Goal: Use online tool/utility: Utilize a website feature to perform a specific function

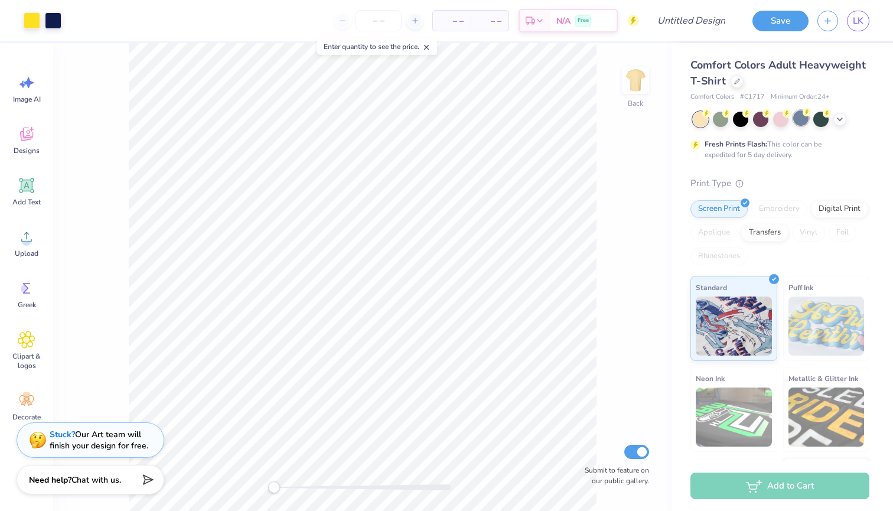
click at [799, 112] on div at bounding box center [801, 117] width 15 height 15
click at [823, 113] on div at bounding box center [821, 117] width 15 height 15
click at [843, 118] on icon at bounding box center [840, 117] width 9 height 9
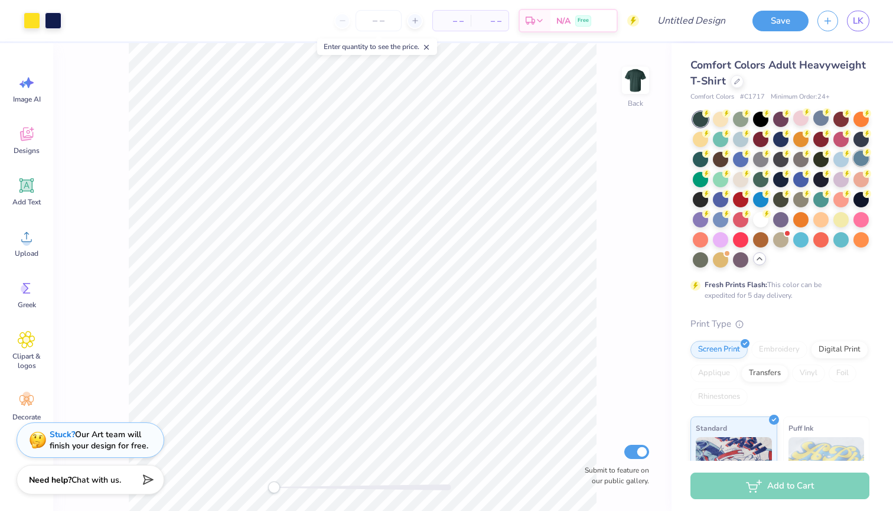
click at [857, 158] on div at bounding box center [861, 158] width 15 height 15
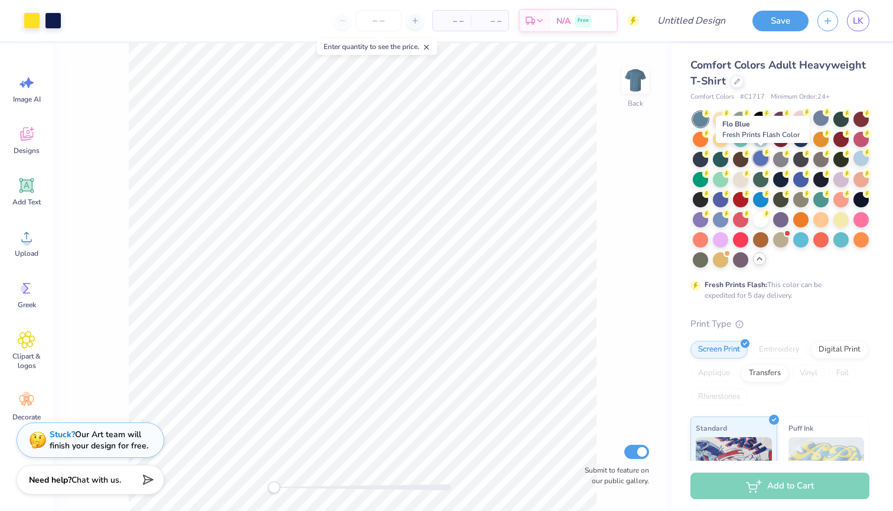
click at [761, 164] on div at bounding box center [760, 158] width 15 height 15
click at [801, 132] on div at bounding box center [801, 138] width 15 height 15
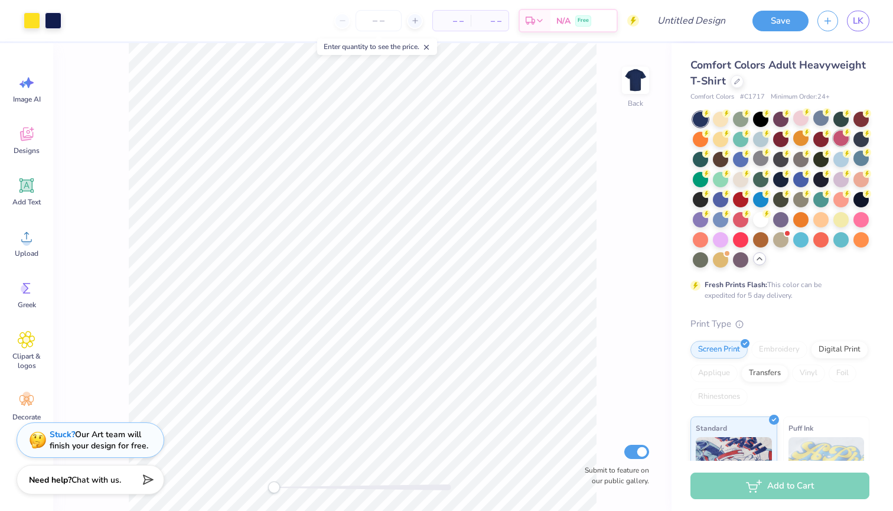
click at [835, 136] on div at bounding box center [841, 138] width 15 height 15
click at [870, 131] on circle at bounding box center [867, 132] width 8 height 8
click at [797, 146] on div at bounding box center [781, 190] width 177 height 156
click at [698, 157] on div at bounding box center [700, 158] width 15 height 15
click at [699, 191] on div at bounding box center [700, 198] width 15 height 15
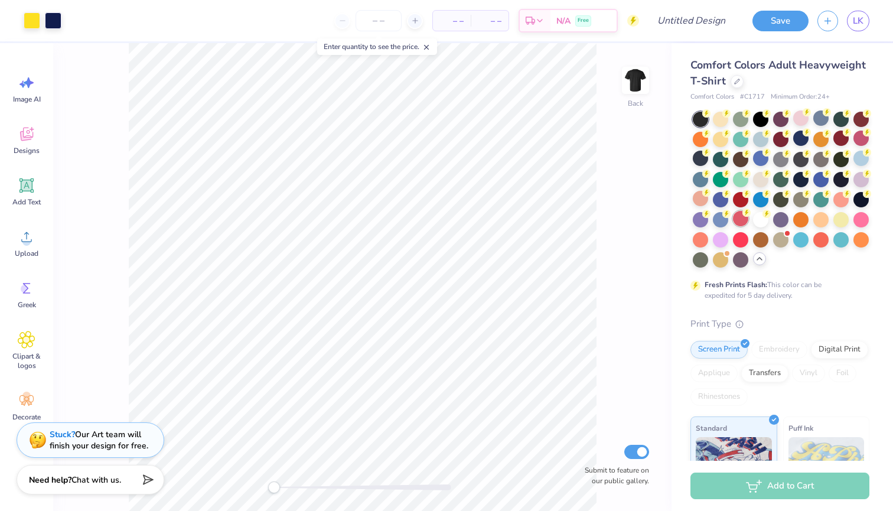
click at [740, 223] on div at bounding box center [740, 218] width 15 height 15
click at [708, 220] on div at bounding box center [700, 218] width 15 height 15
click at [859, 177] on div at bounding box center [861, 178] width 15 height 15
click at [775, 177] on div at bounding box center [780, 178] width 15 height 15
click at [696, 145] on div at bounding box center [700, 138] width 15 height 15
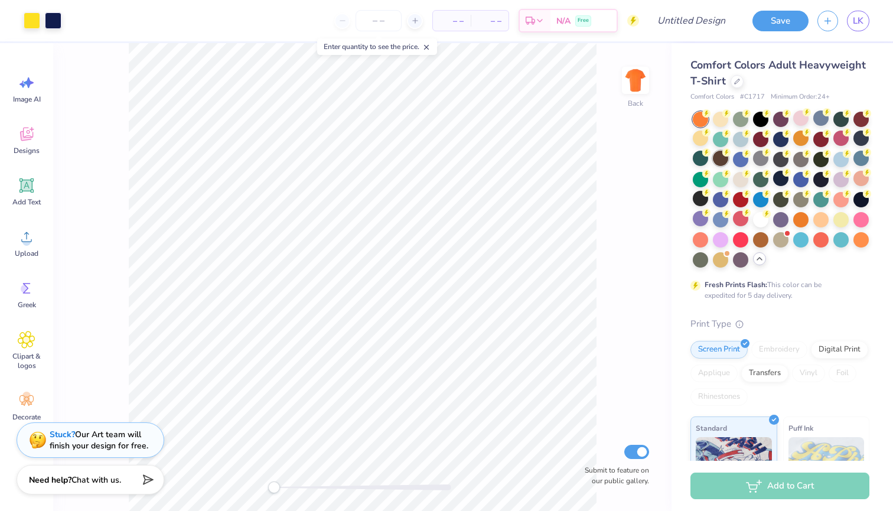
click at [725, 154] on circle at bounding box center [727, 152] width 8 height 8
click at [721, 162] on div at bounding box center [720, 158] width 15 height 15
click at [834, 119] on div at bounding box center [841, 117] width 15 height 15
click at [860, 141] on div at bounding box center [861, 138] width 15 height 15
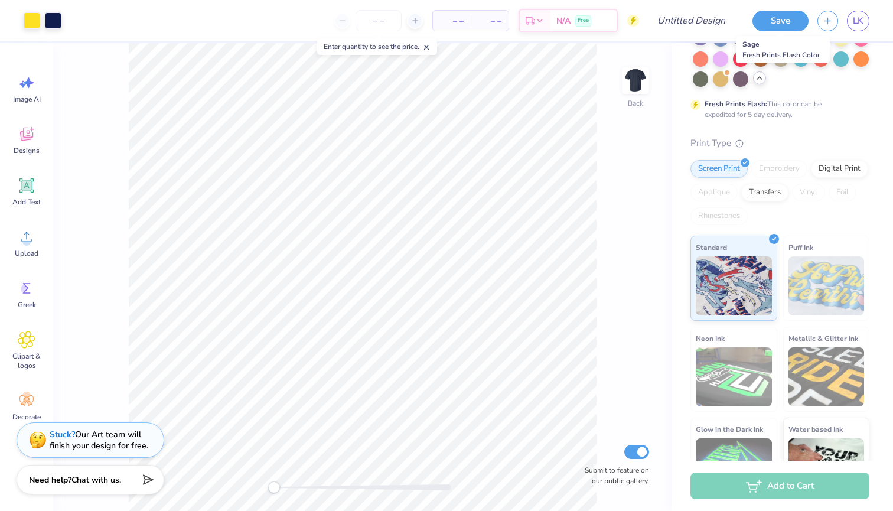
scroll to position [183, 0]
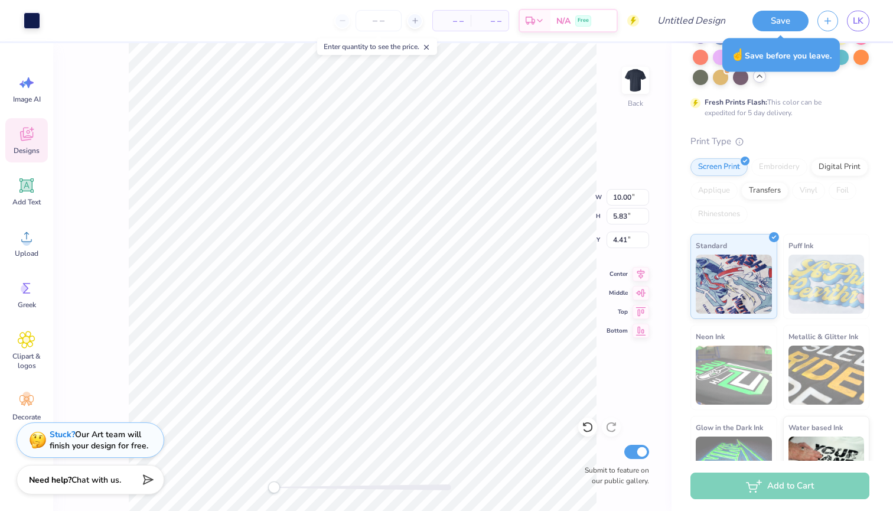
type input "7.05"
type input "1.28"
type input "3.00"
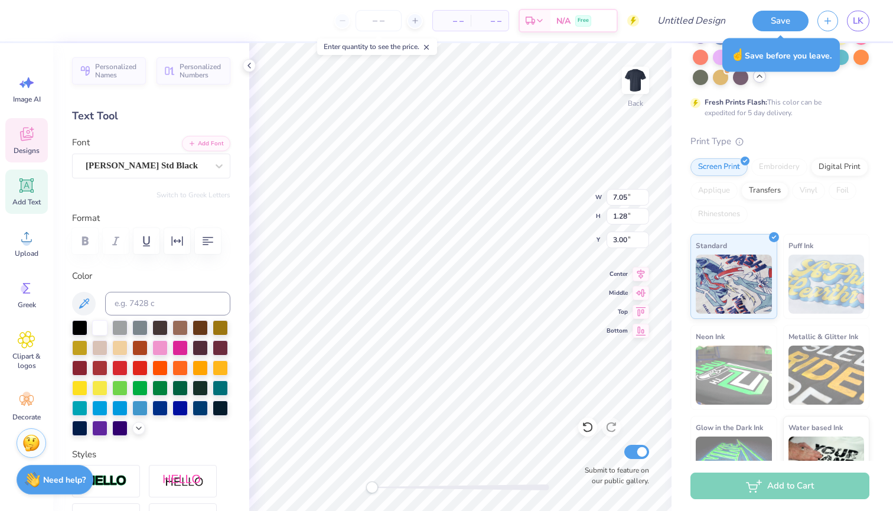
scroll to position [0, 1]
type input "10.00"
type input "5.83"
type input "4.41"
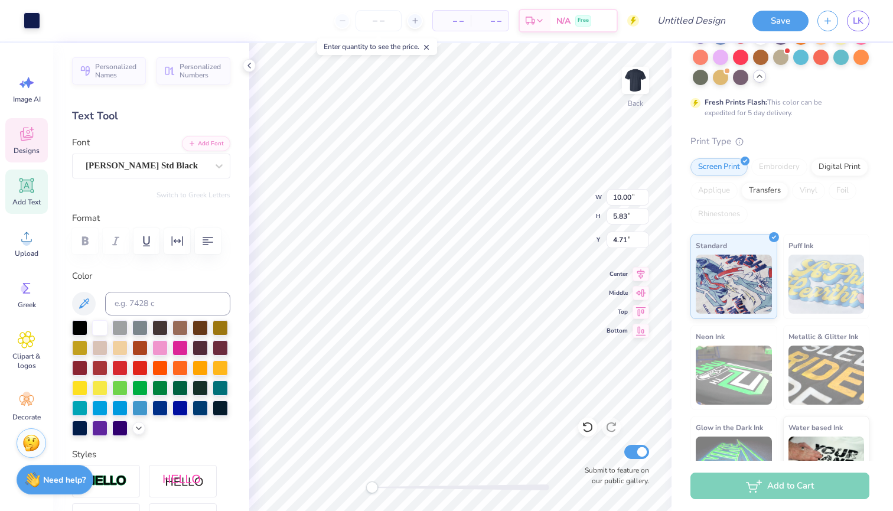
type input "0.61"
type input "0.29"
type input "8.81"
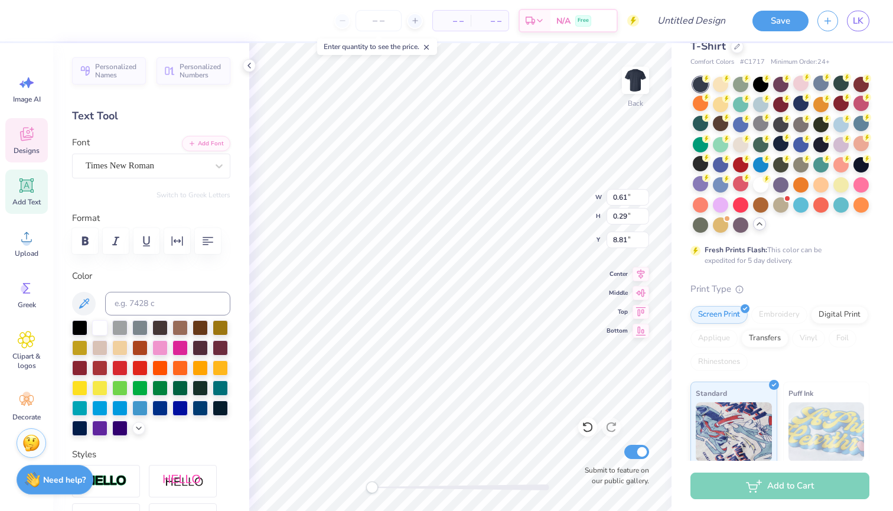
scroll to position [34, 0]
click at [779, 121] on div at bounding box center [780, 123] width 15 height 15
type input "1.17"
type input "1.19"
click at [703, 181] on icon at bounding box center [707, 178] width 8 height 8
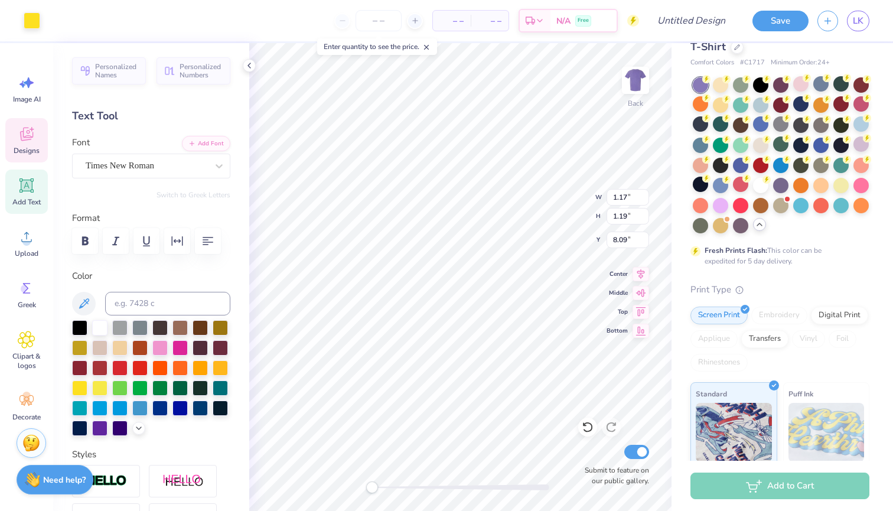
type input "8.07"
type input "0.61"
type input "0.29"
type input "8.81"
click at [782, 210] on div at bounding box center [780, 204] width 15 height 15
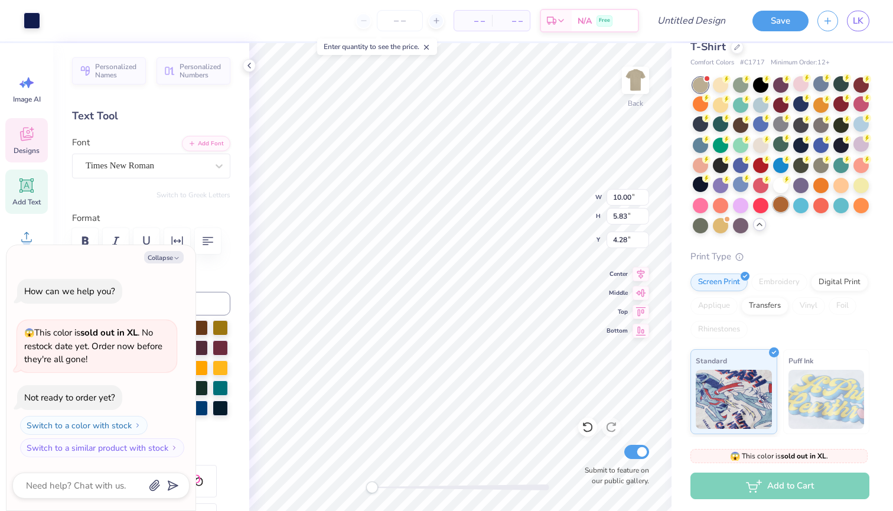
click at [785, 202] on div at bounding box center [780, 204] width 15 height 15
click at [822, 167] on div at bounding box center [821, 164] width 15 height 15
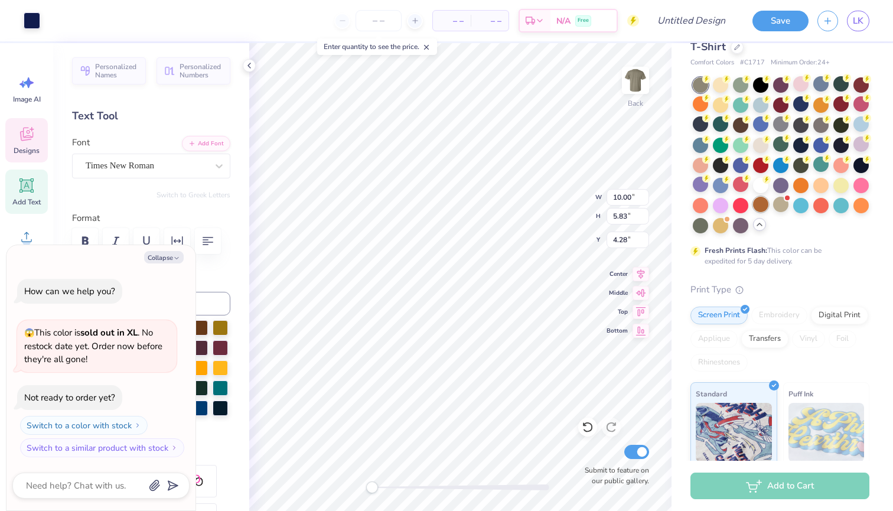
click at [763, 206] on div at bounding box center [760, 204] width 15 height 15
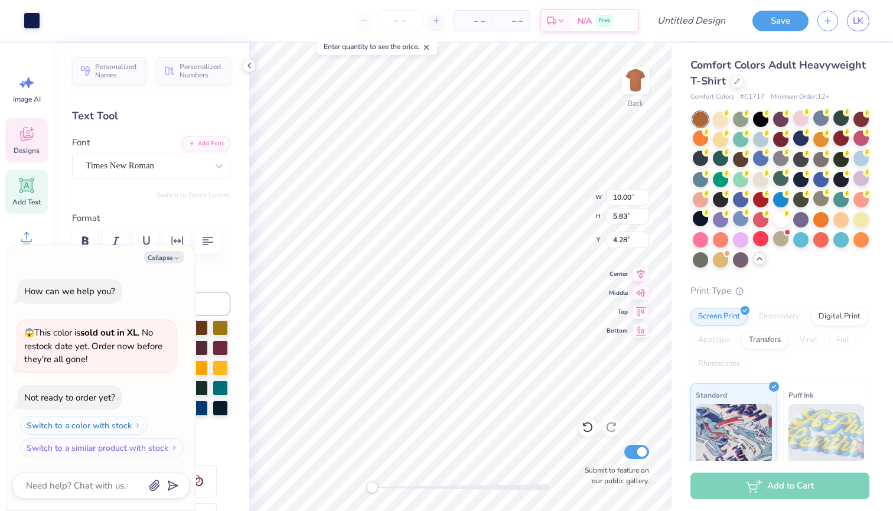
scroll to position [0, 0]
click at [830, 25] on button "button" at bounding box center [828, 19] width 21 height 21
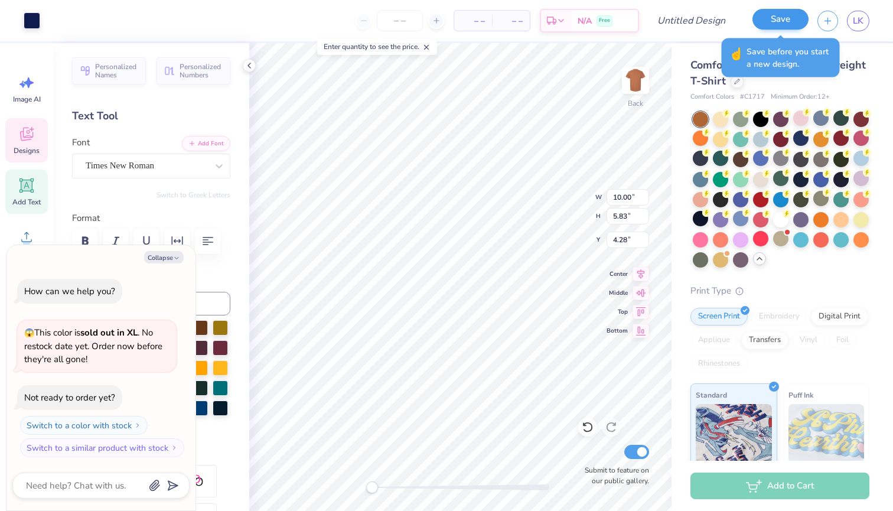
click at [762, 19] on button "Save" at bounding box center [781, 19] width 56 height 21
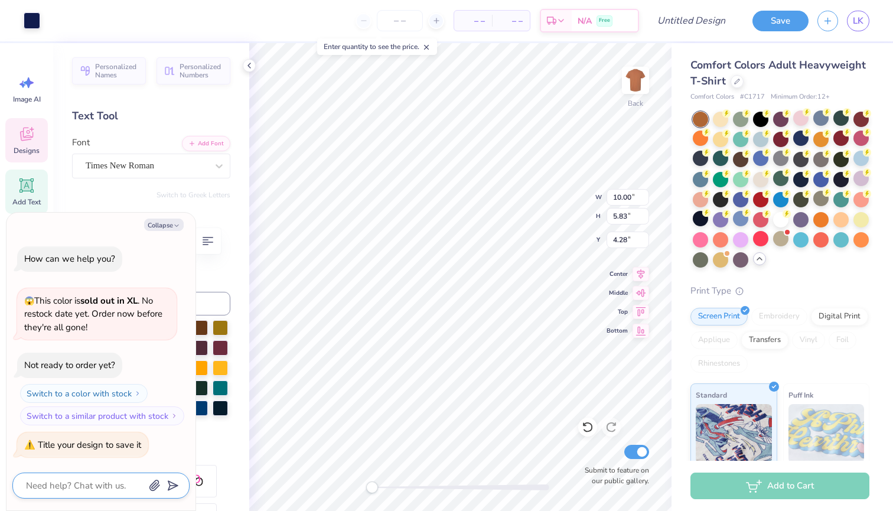
type textarea "x"
